Goal: Navigation & Orientation: Understand site structure

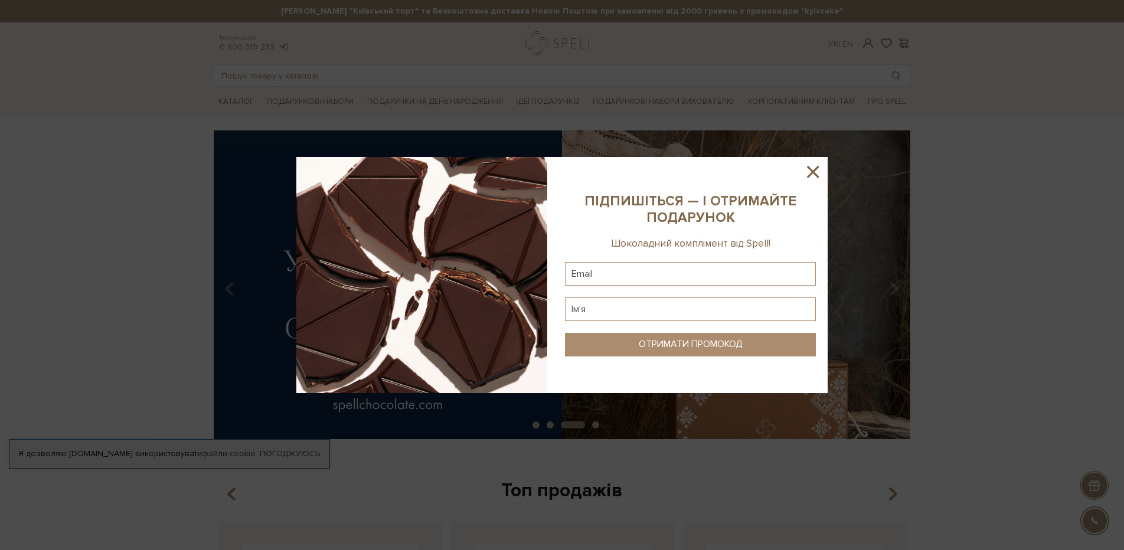
click at [806, 168] on icon at bounding box center [813, 172] width 20 height 20
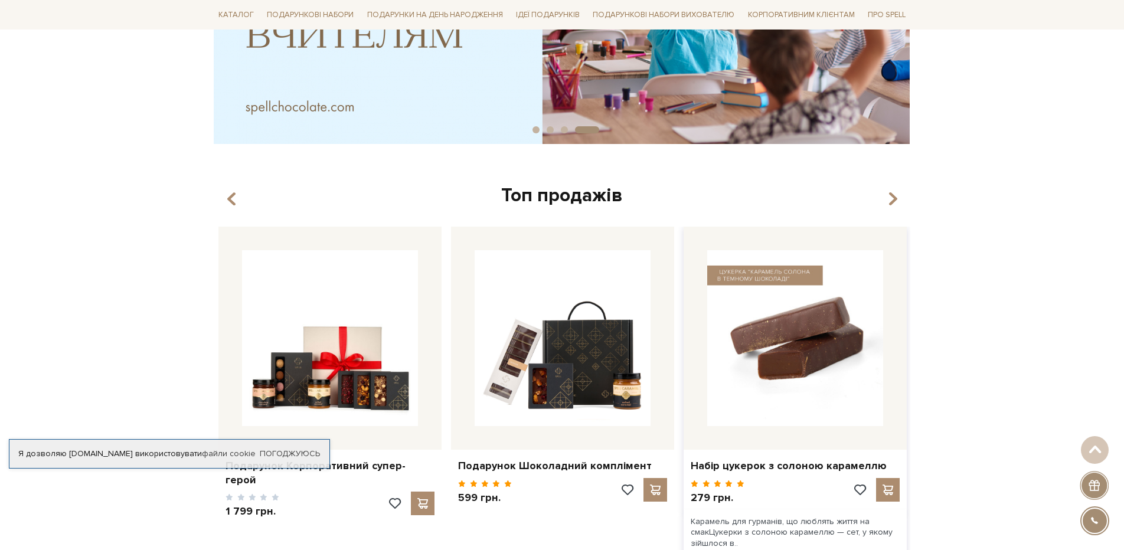
scroll to position [413, 0]
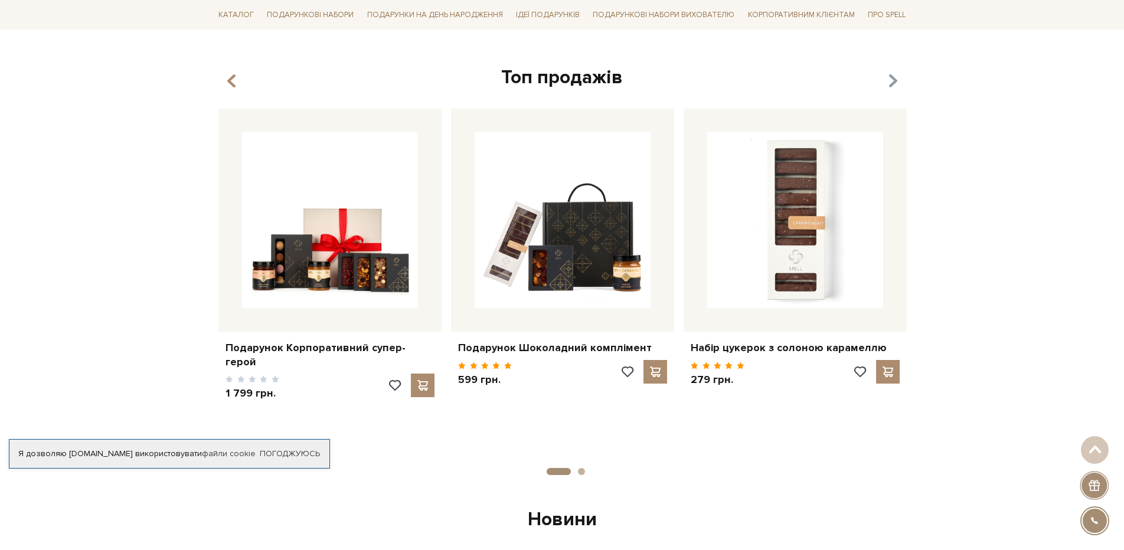
click at [892, 81] on icon "button" at bounding box center [893, 81] width 10 height 20
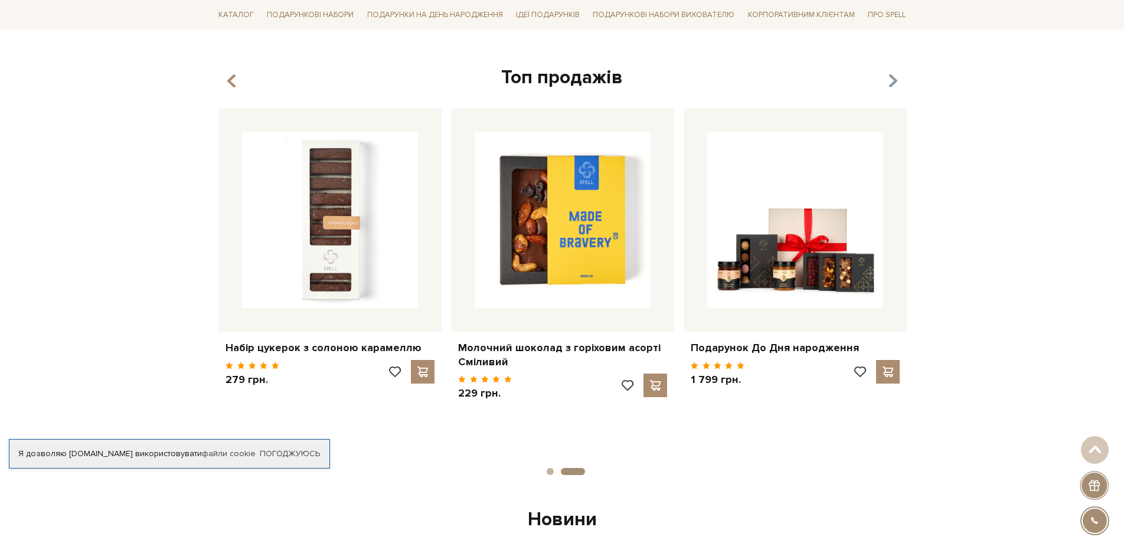
click at [892, 81] on icon "button" at bounding box center [893, 81] width 10 height 20
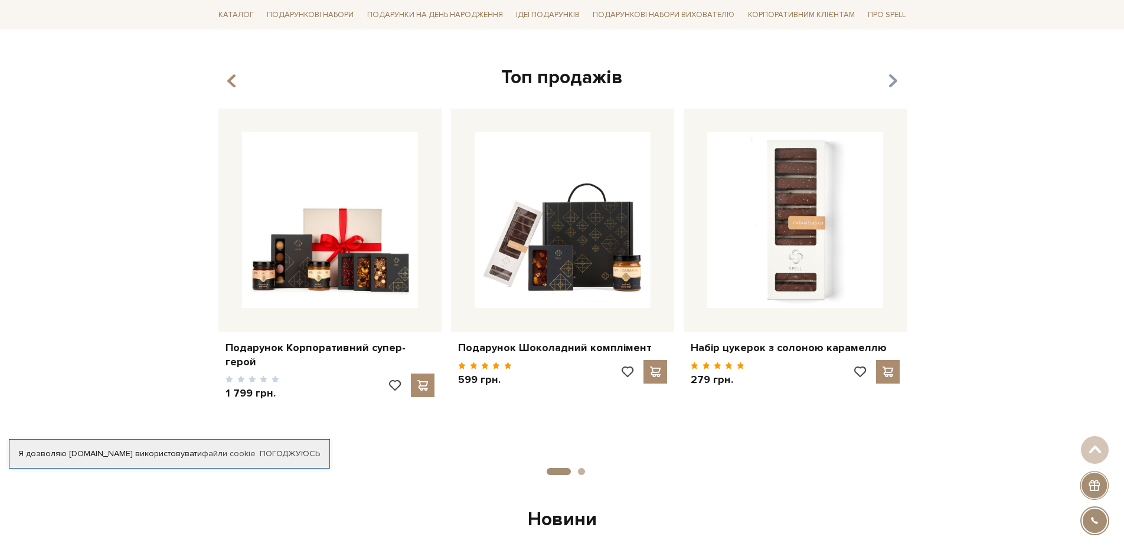
click at [892, 81] on icon "button" at bounding box center [893, 81] width 10 height 20
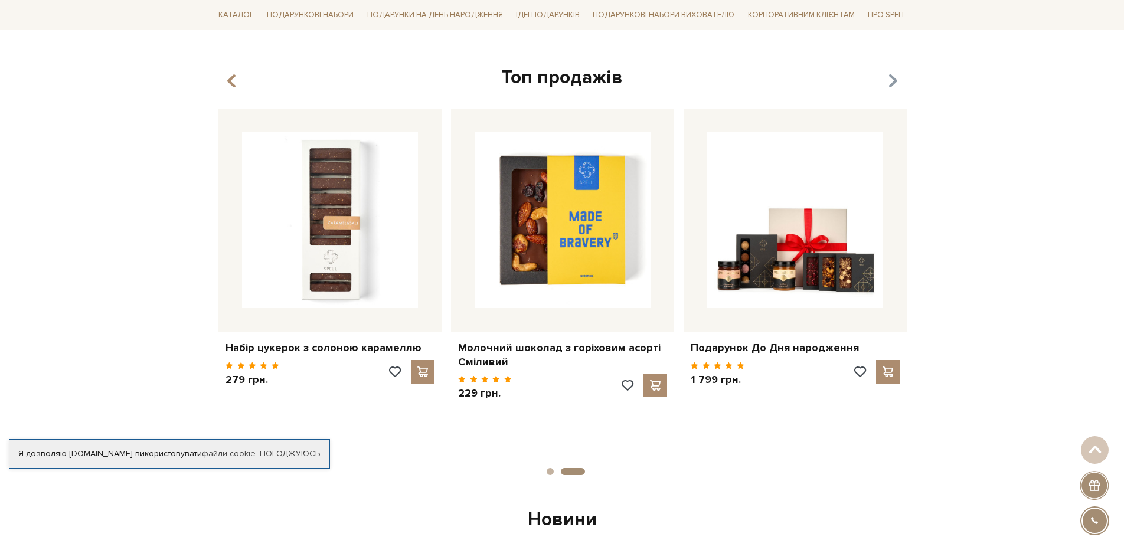
click at [892, 81] on icon "button" at bounding box center [893, 81] width 10 height 20
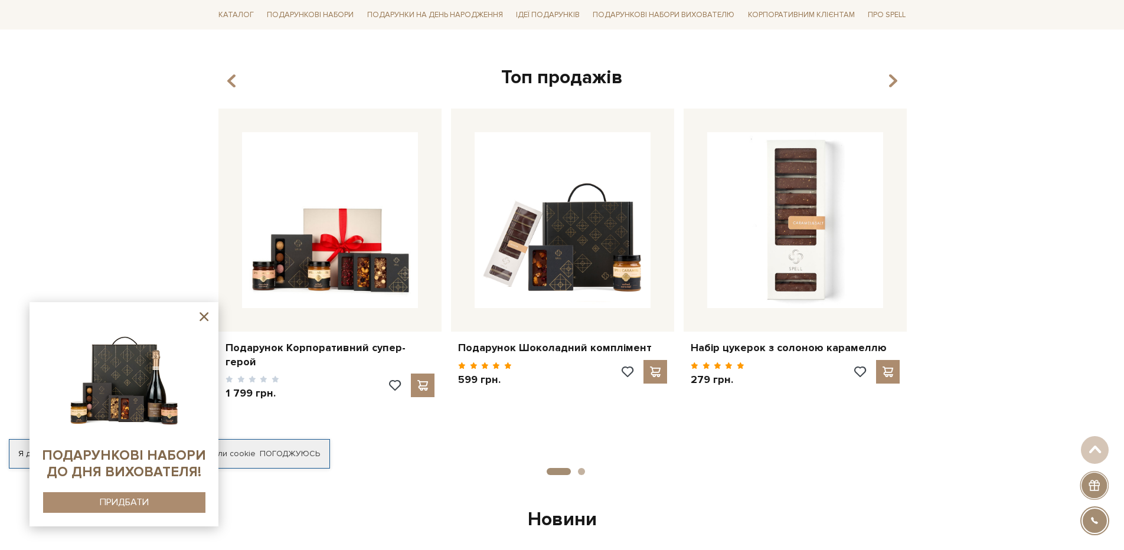
scroll to position [0, 0]
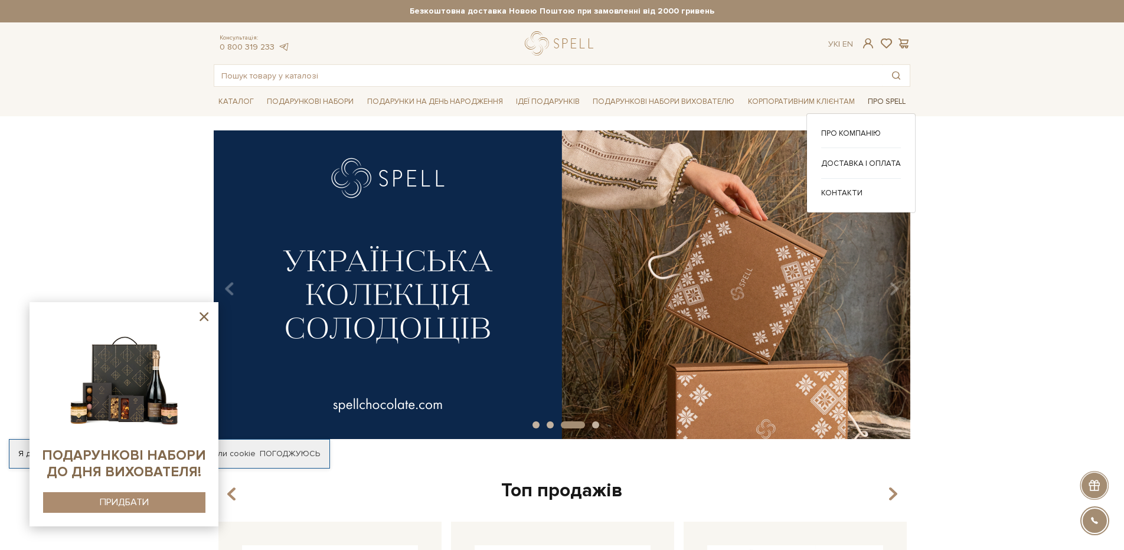
click at [886, 100] on link "Про Spell" at bounding box center [886, 102] width 47 height 18
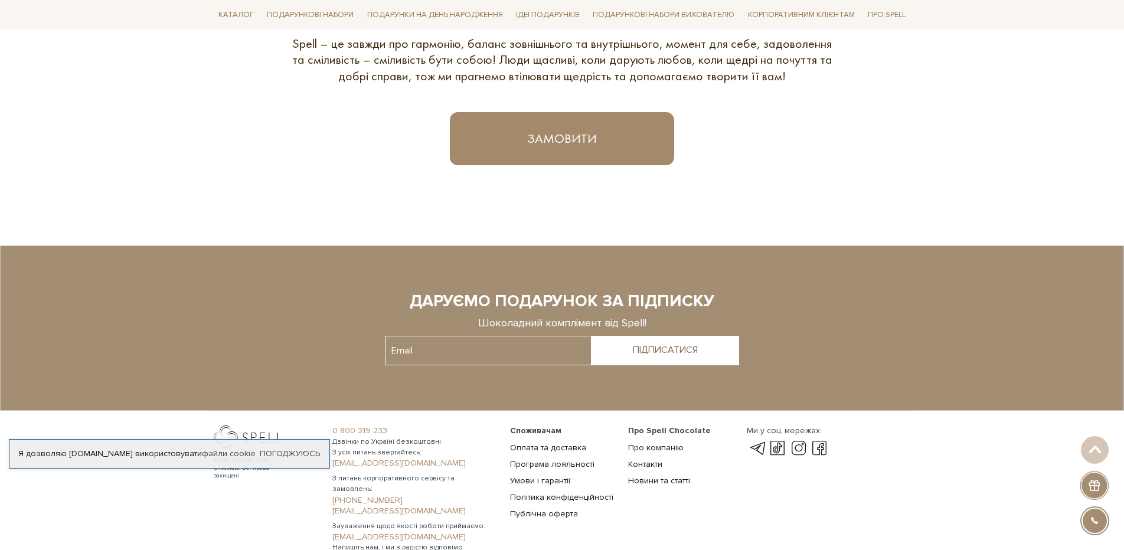
scroll to position [830, 0]
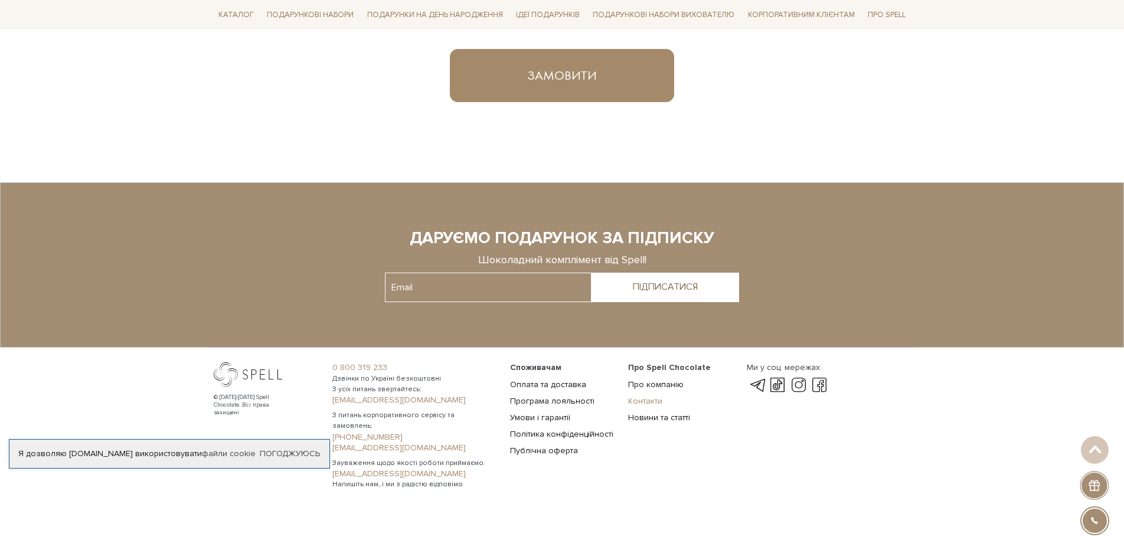
click at [652, 398] on link "Контакти" at bounding box center [645, 401] width 34 height 10
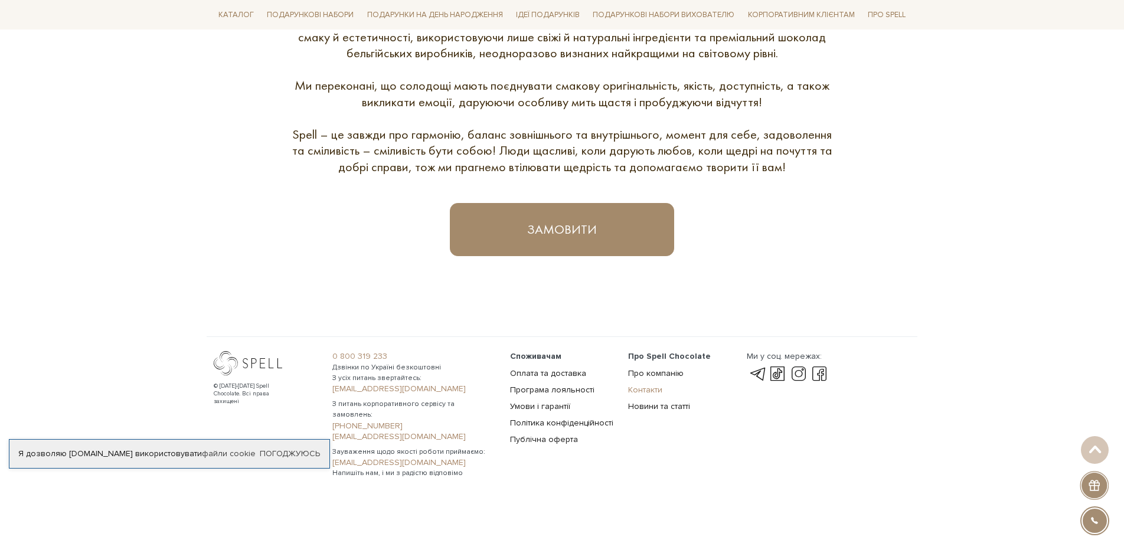
scroll to position [665, 0]
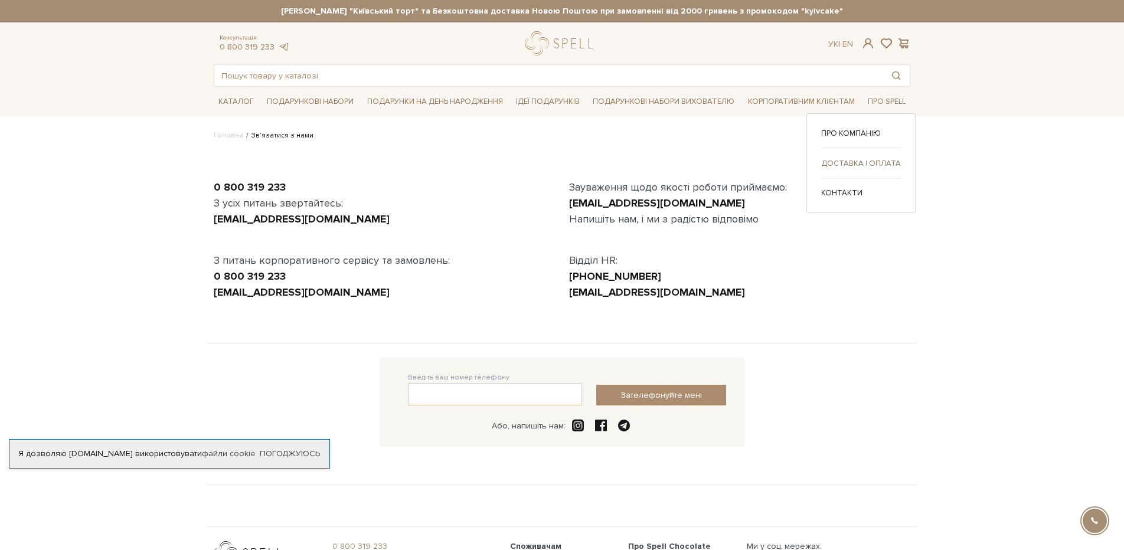
click at [864, 163] on link "Доставка і оплата" at bounding box center [861, 163] width 80 height 11
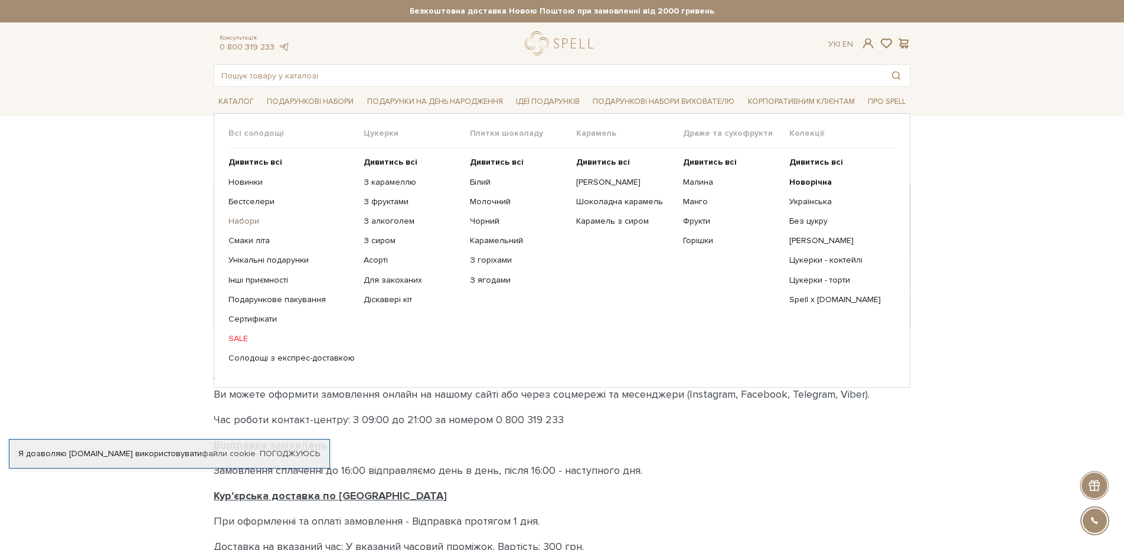
click at [246, 219] on link "Набори" at bounding box center [291, 221] width 126 height 11
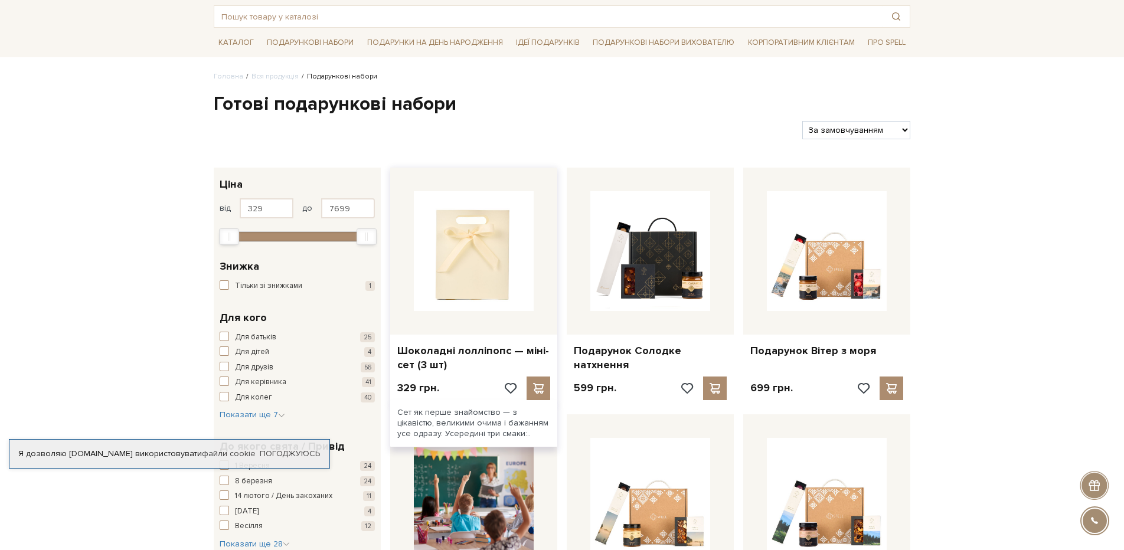
scroll to position [118, 0]
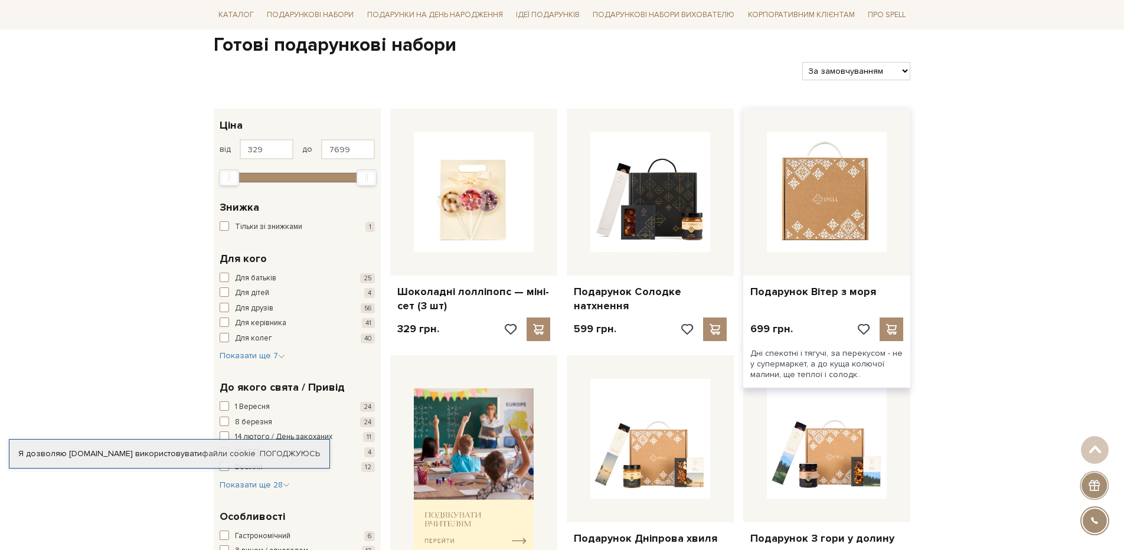
click at [852, 208] on img at bounding box center [827, 192] width 120 height 120
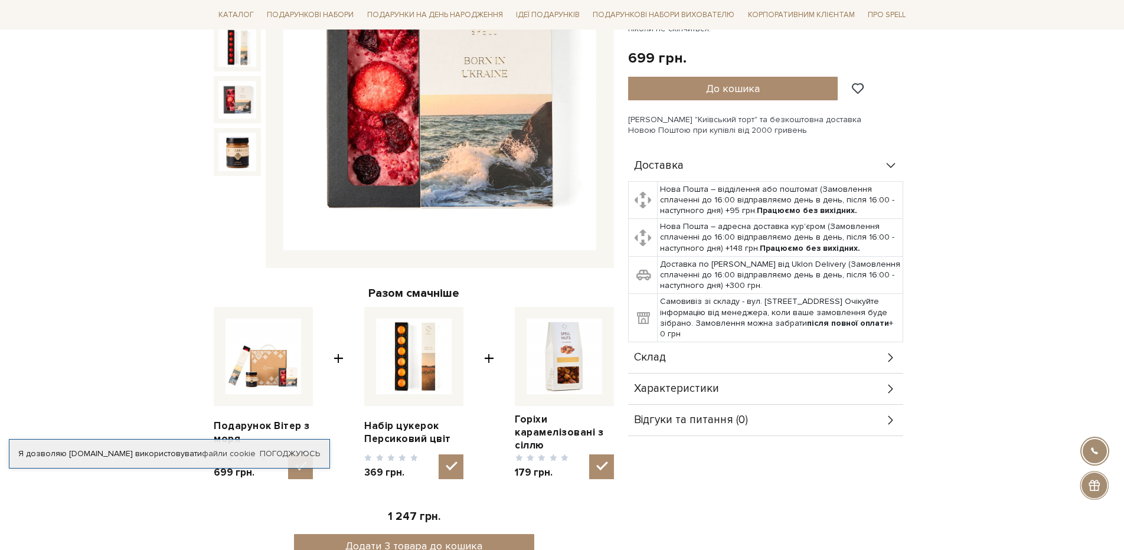
scroll to position [59, 0]
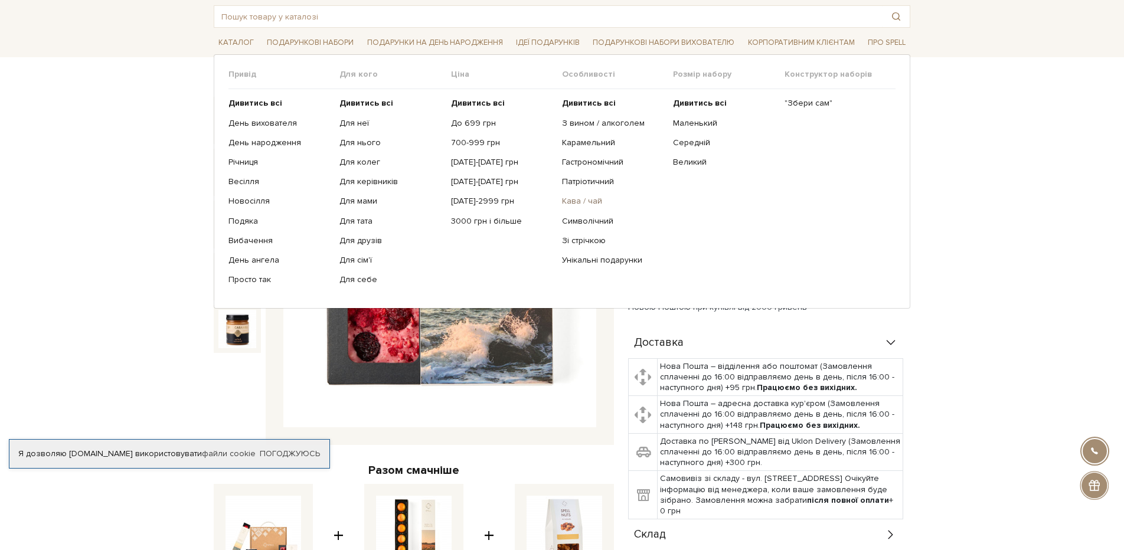
click at [572, 199] on link "Кава / чай" at bounding box center [613, 201] width 102 height 11
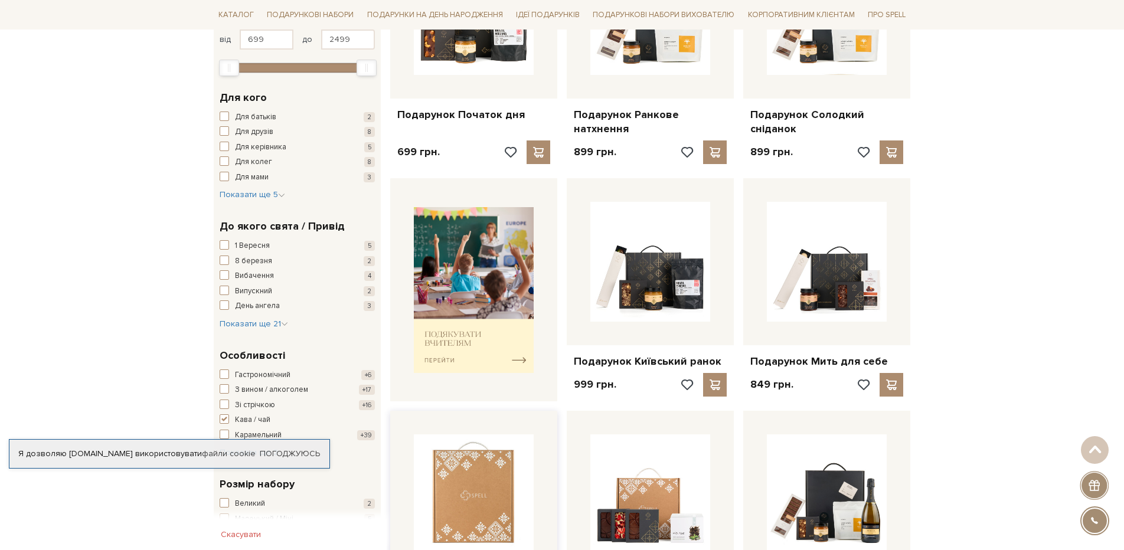
scroll to position [59, 0]
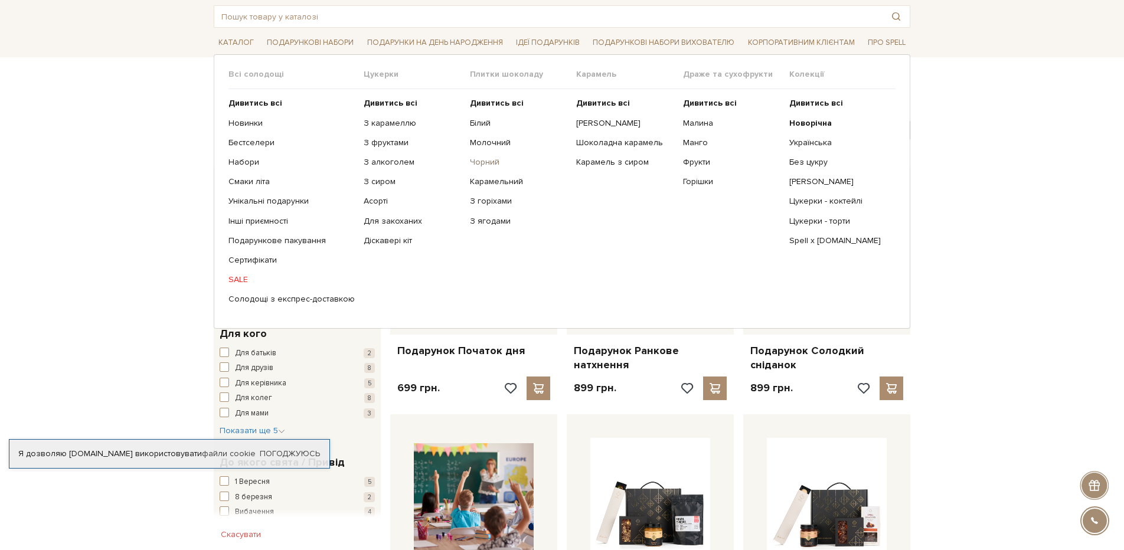
click at [485, 165] on link "Чорний" at bounding box center [518, 162] width 97 height 11
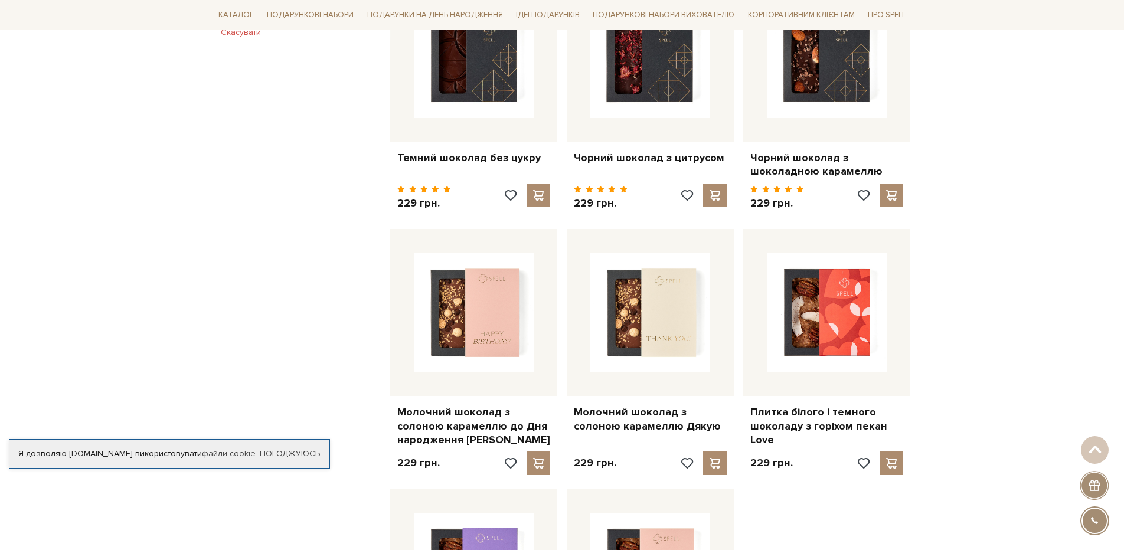
scroll to position [413, 0]
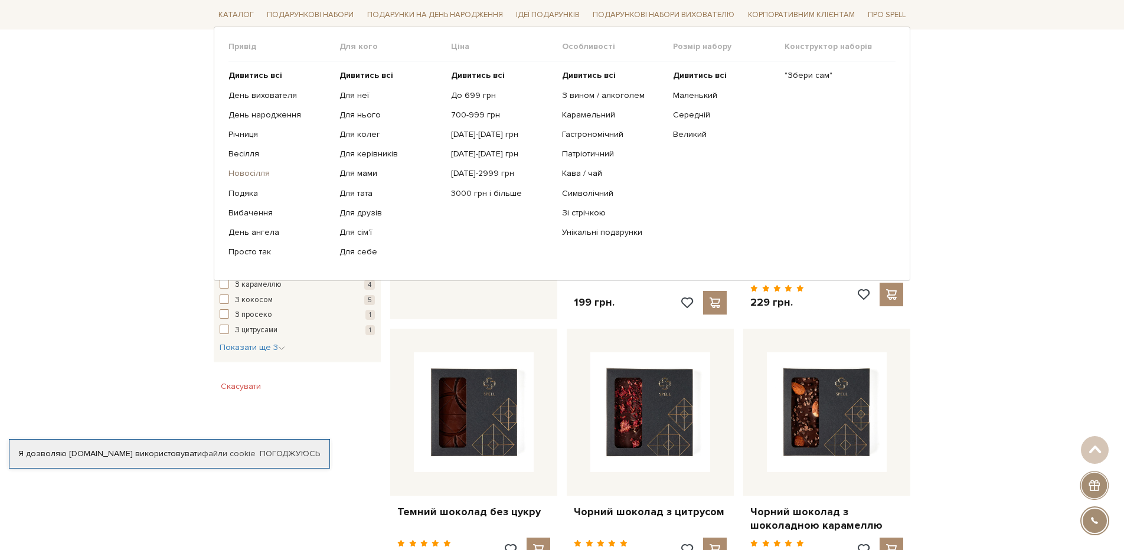
click at [263, 172] on link "Новосілля" at bounding box center [279, 173] width 102 height 11
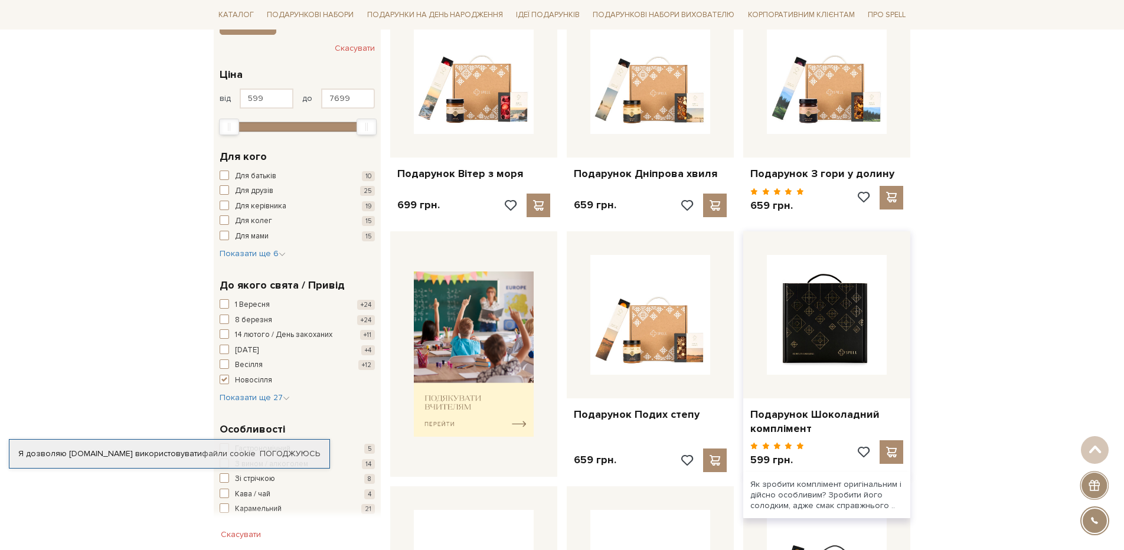
click at [830, 339] on img at bounding box center [827, 315] width 120 height 120
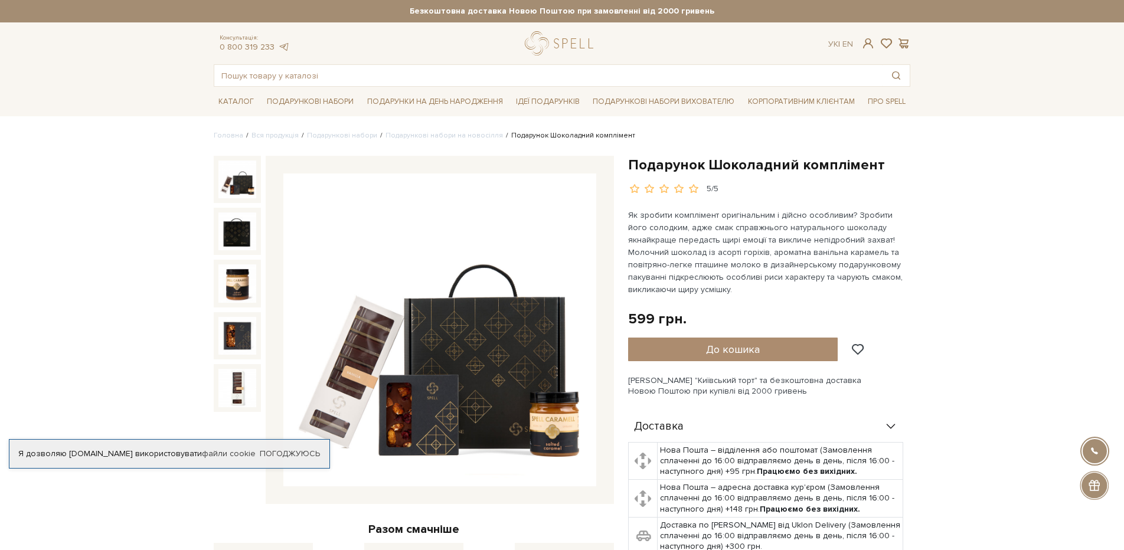
scroll to position [59, 0]
